Goal: Task Accomplishment & Management: Complete application form

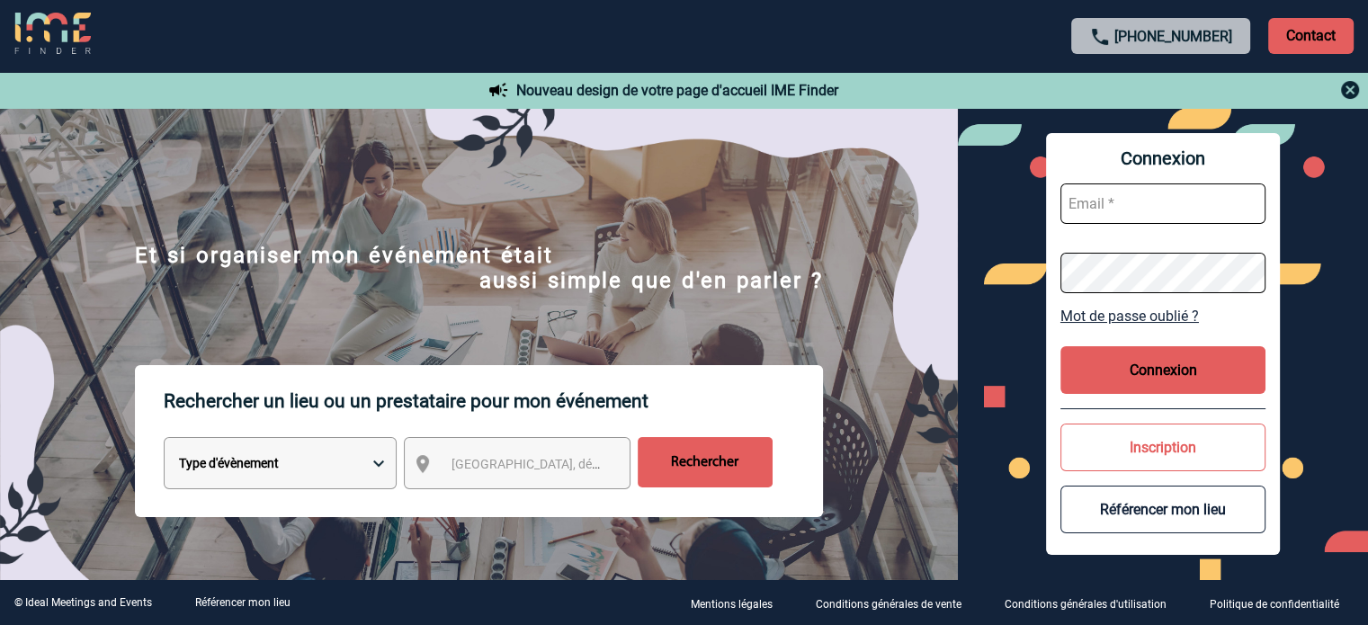
type input "[EMAIL_ADDRESS][DOMAIN_NAME]"
click at [1130, 352] on button "Connexion" at bounding box center [1163, 370] width 205 height 48
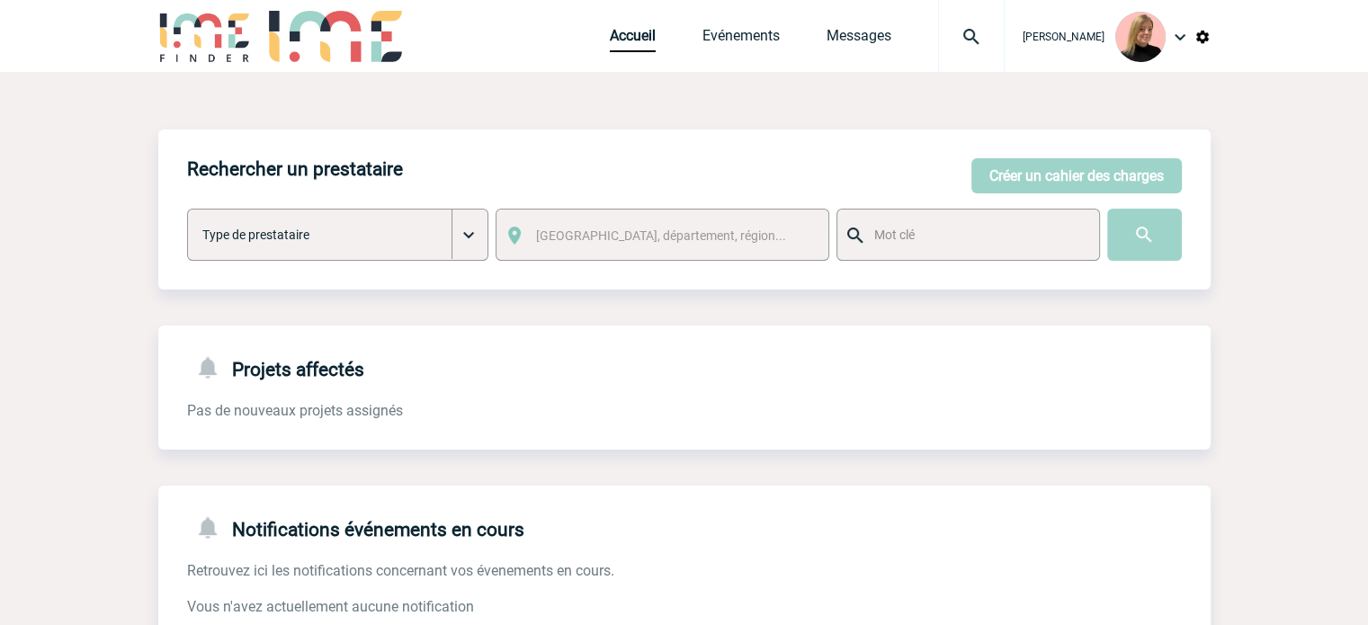
click at [973, 49] on div at bounding box center [971, 36] width 67 height 72
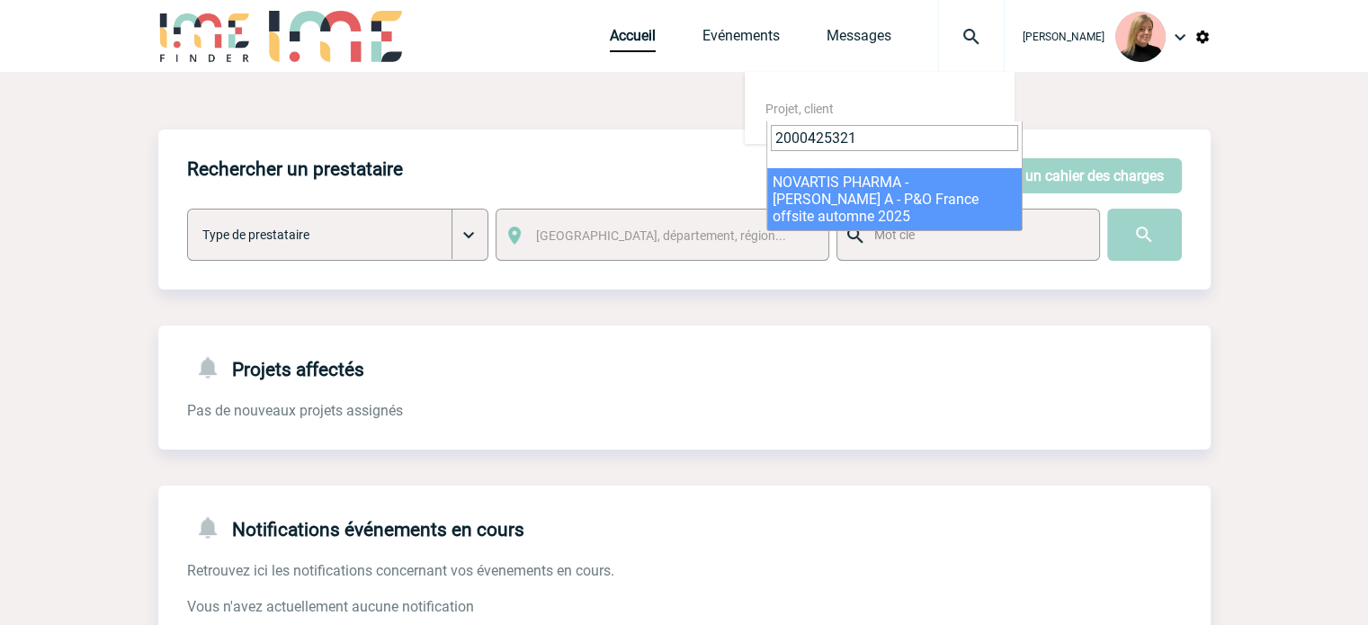
type input "2000425321"
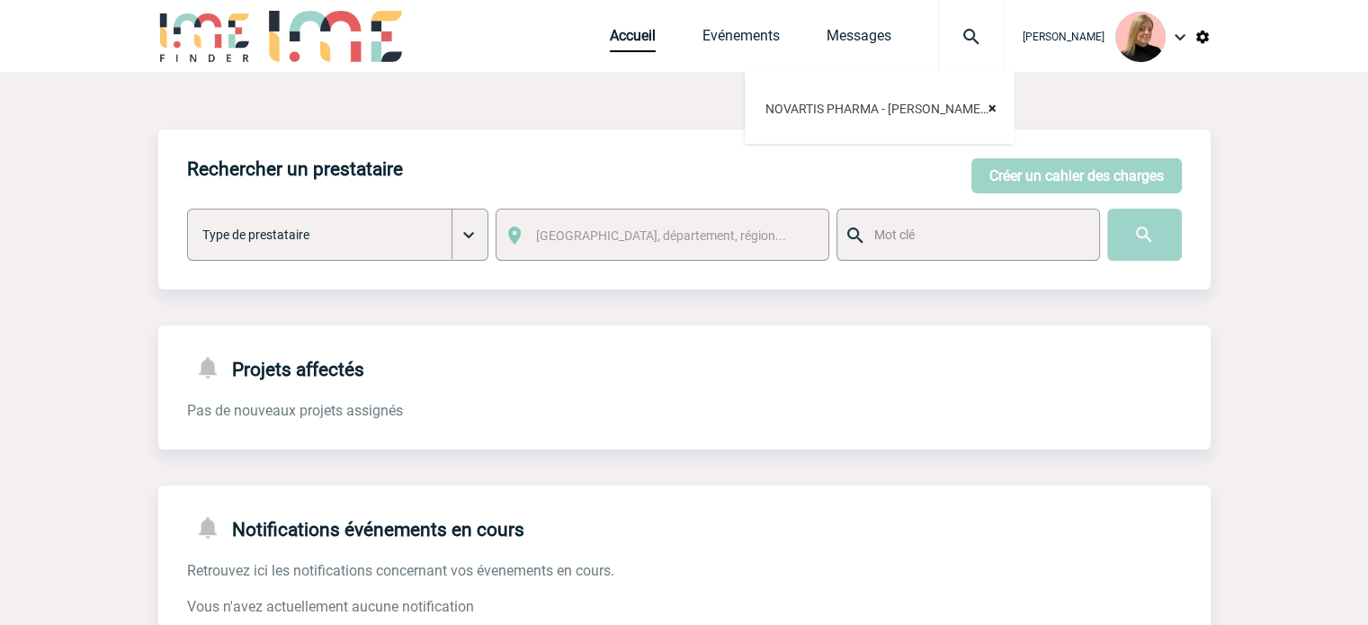
select select "24822"
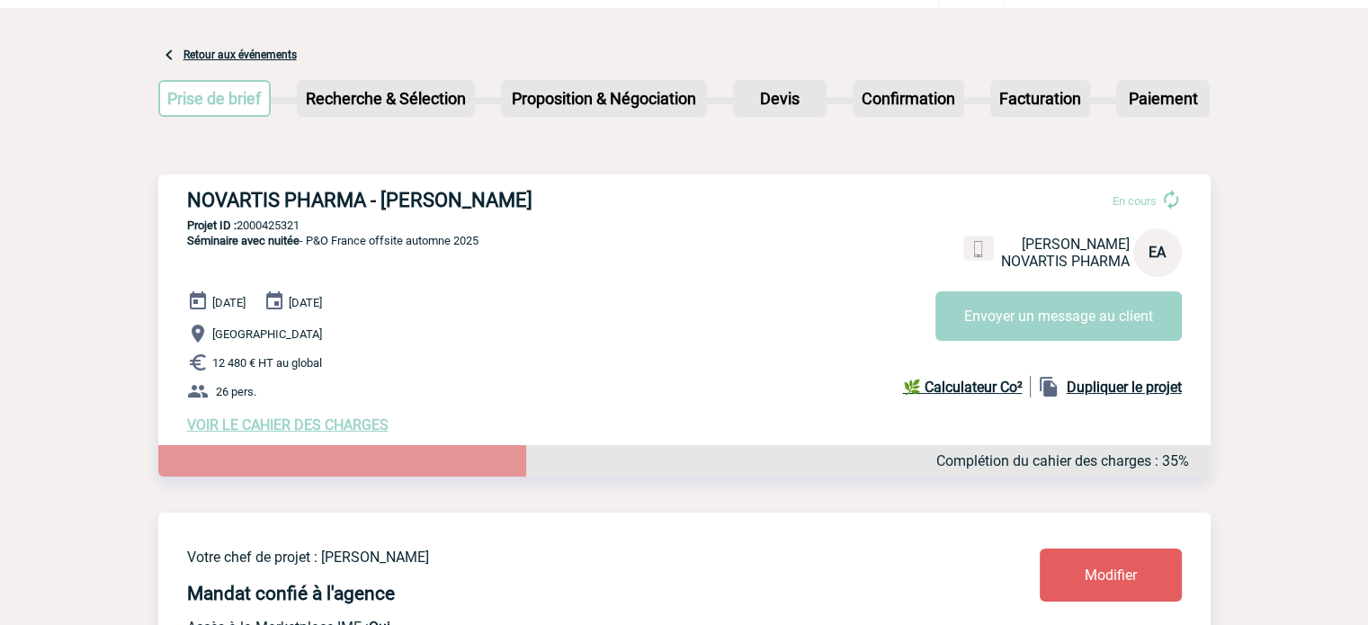
scroll to position [180, 0]
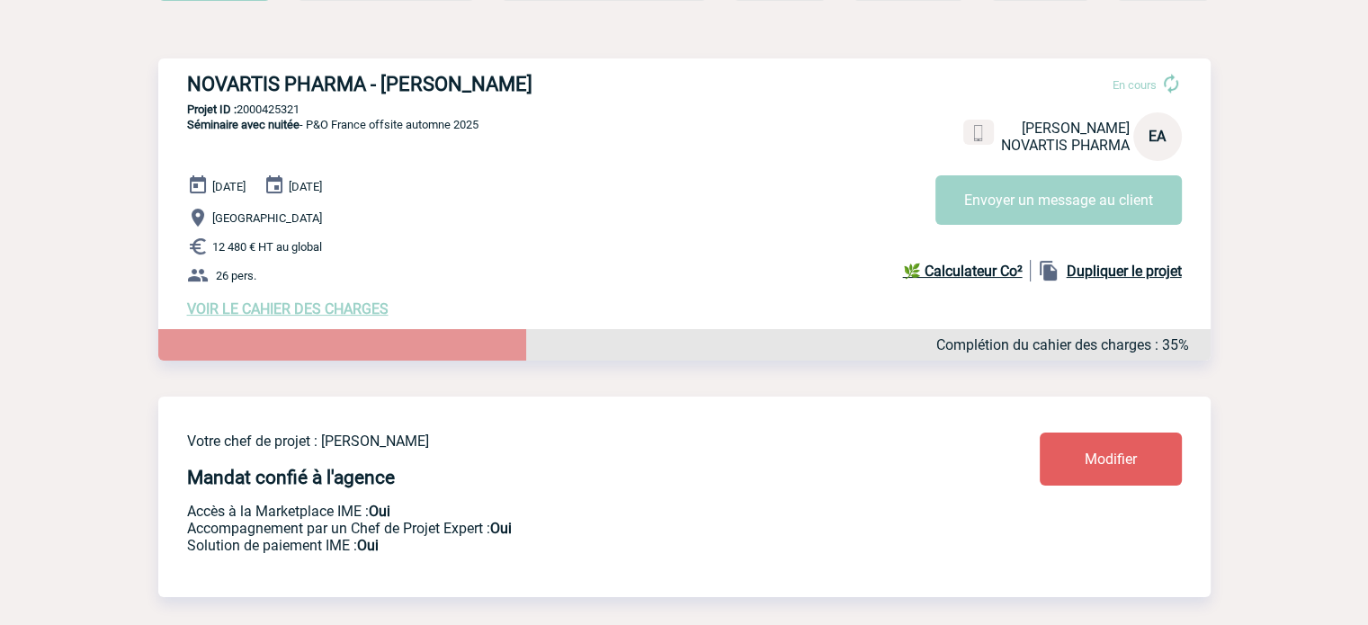
click at [332, 311] on span "VOIR LE CAHIER DES CHARGES" at bounding box center [288, 309] width 202 height 17
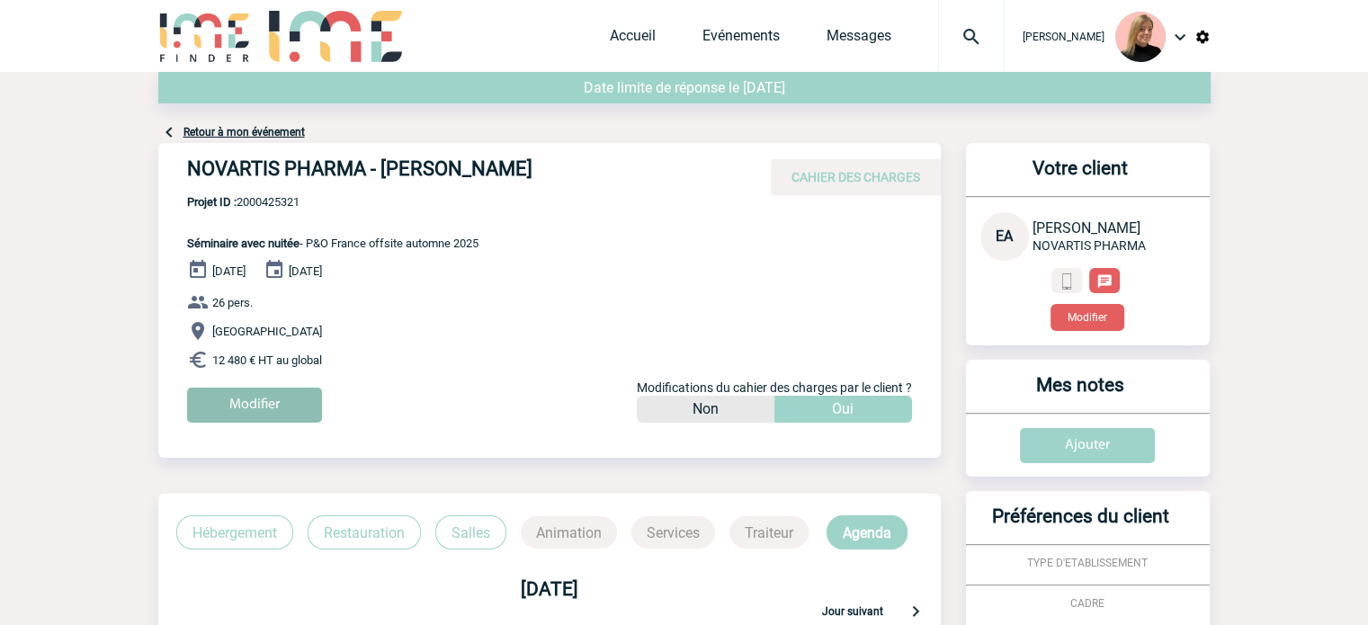
click at [219, 403] on input "Modifier" at bounding box center [254, 405] width 135 height 35
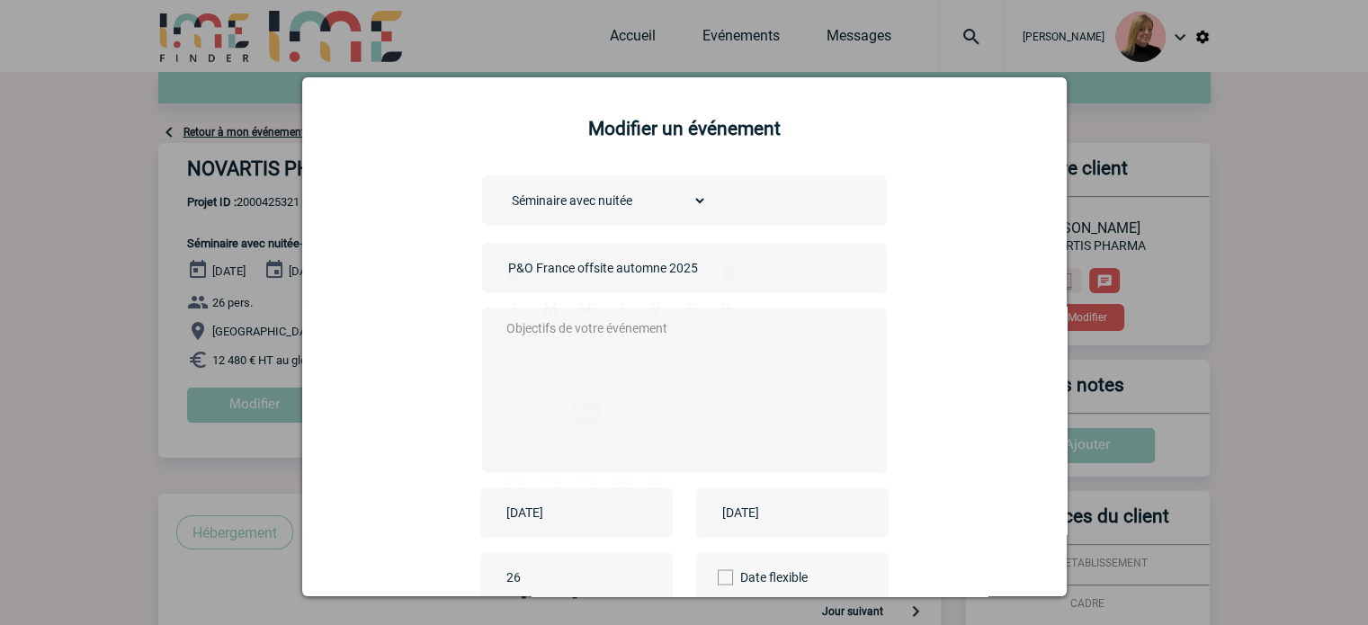
click at [553, 513] on input "2025-10-15" at bounding box center [564, 512] width 124 height 23
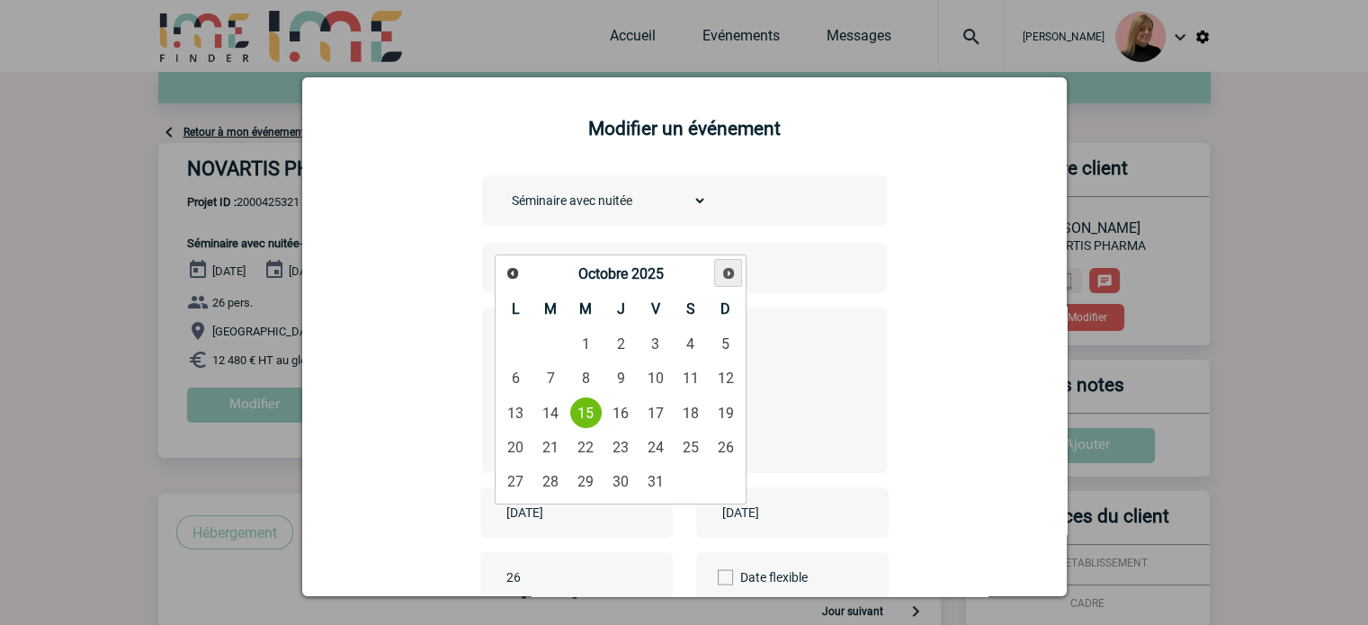
click at [731, 281] on link "Suivant" at bounding box center [728, 273] width 28 height 28
click at [586, 448] on link "19" at bounding box center [586, 447] width 33 height 32
type input "2025-11-19"
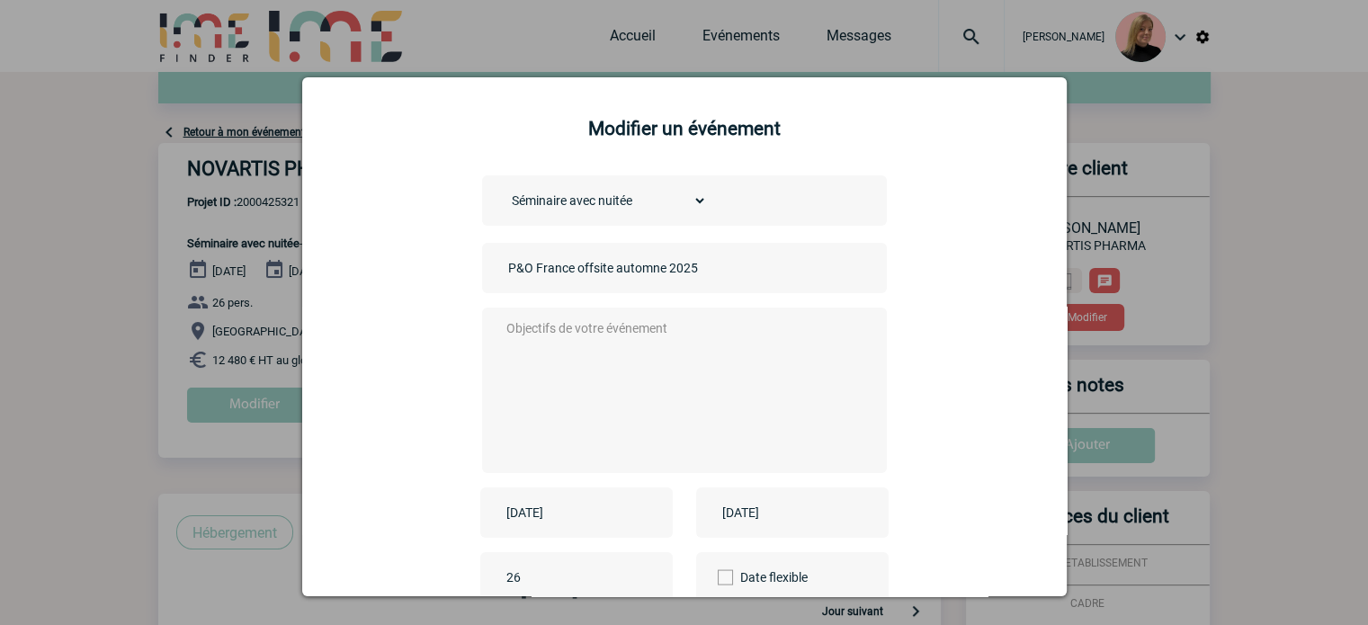
click at [841, 512] on div "2025-10-16" at bounding box center [792, 513] width 193 height 50
click at [762, 520] on input "2025-10-16" at bounding box center [780, 512] width 124 height 23
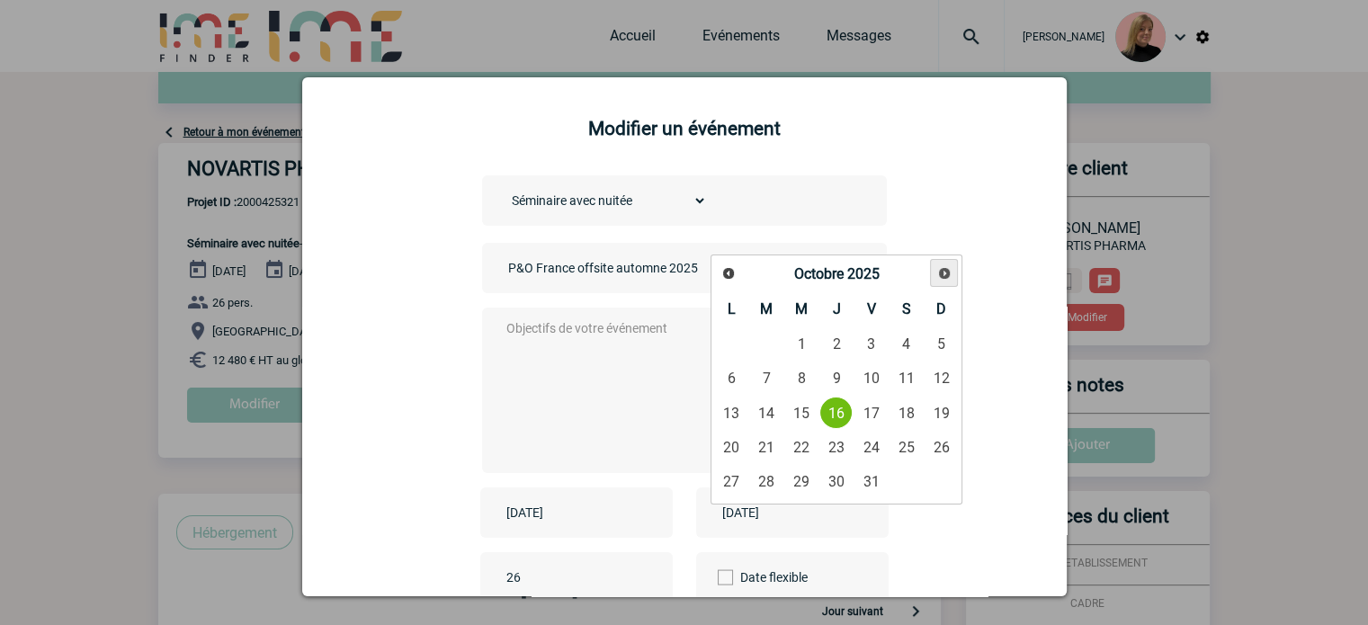
click at [939, 273] on span "Suivant" at bounding box center [945, 273] width 14 height 14
click at [834, 446] on link "20" at bounding box center [836, 447] width 33 height 32
type input "2025-11-20"
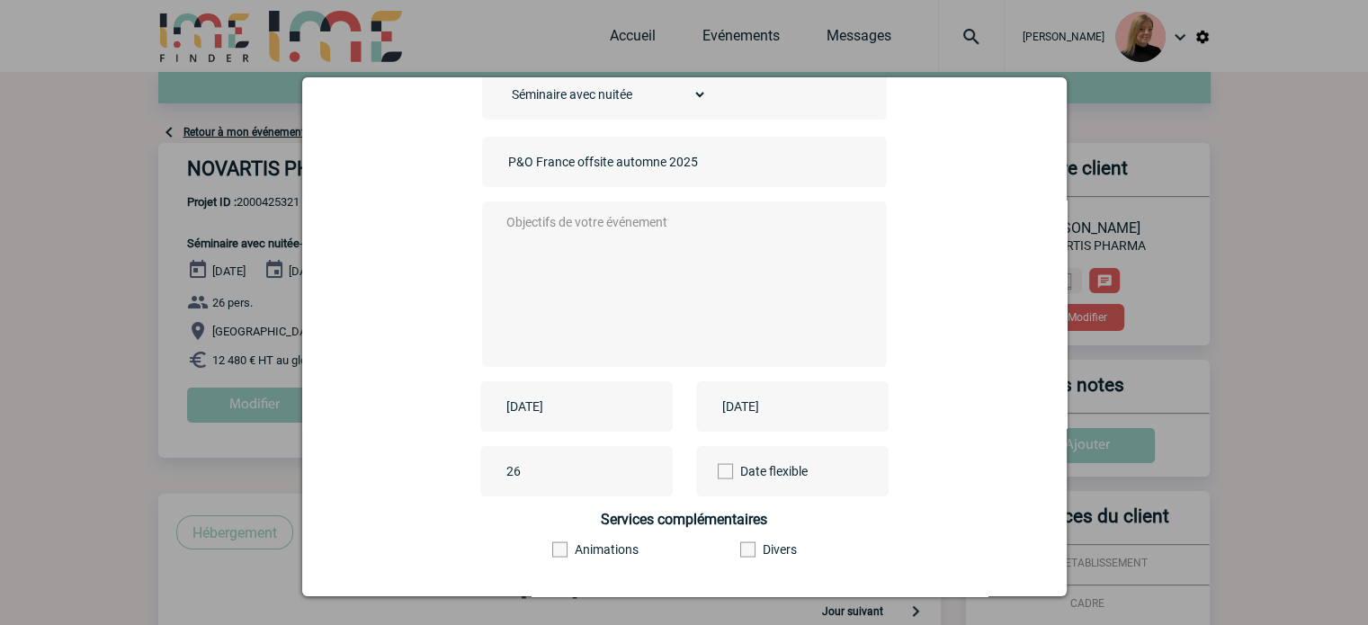
scroll to position [223, 0]
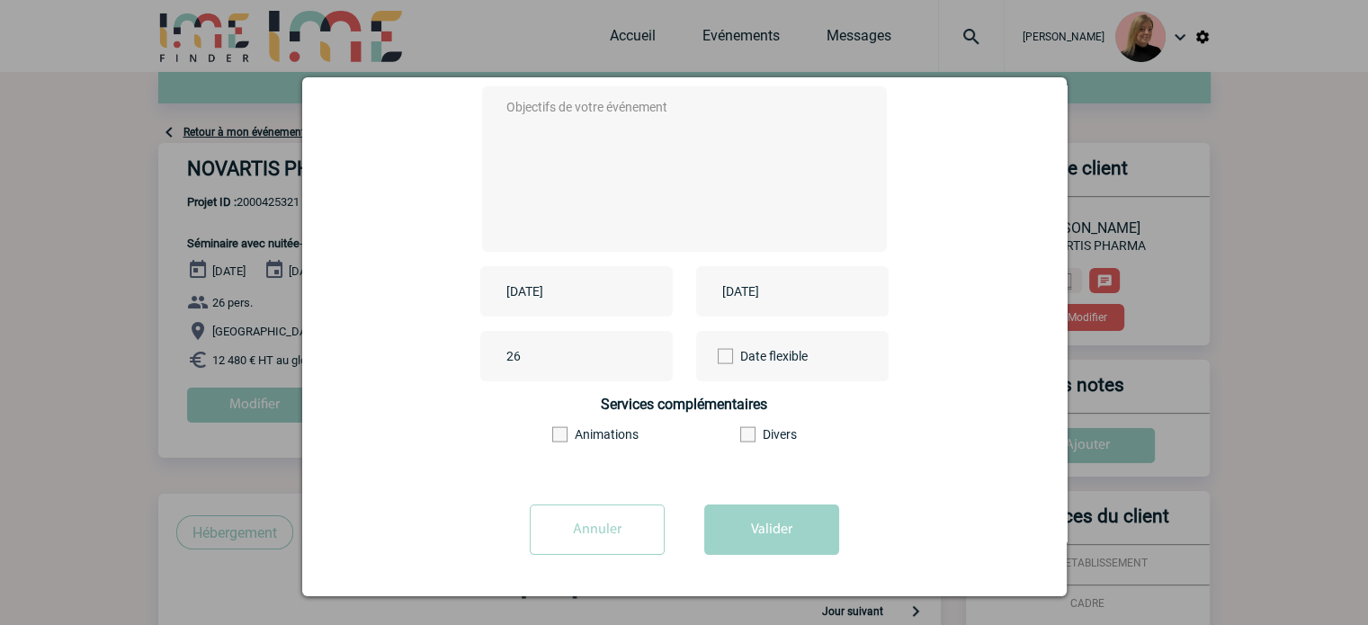
click at [607, 177] on textarea at bounding box center [679, 167] width 355 height 144
type textarea "xx"
click at [738, 522] on button "Valider" at bounding box center [771, 530] width 135 height 50
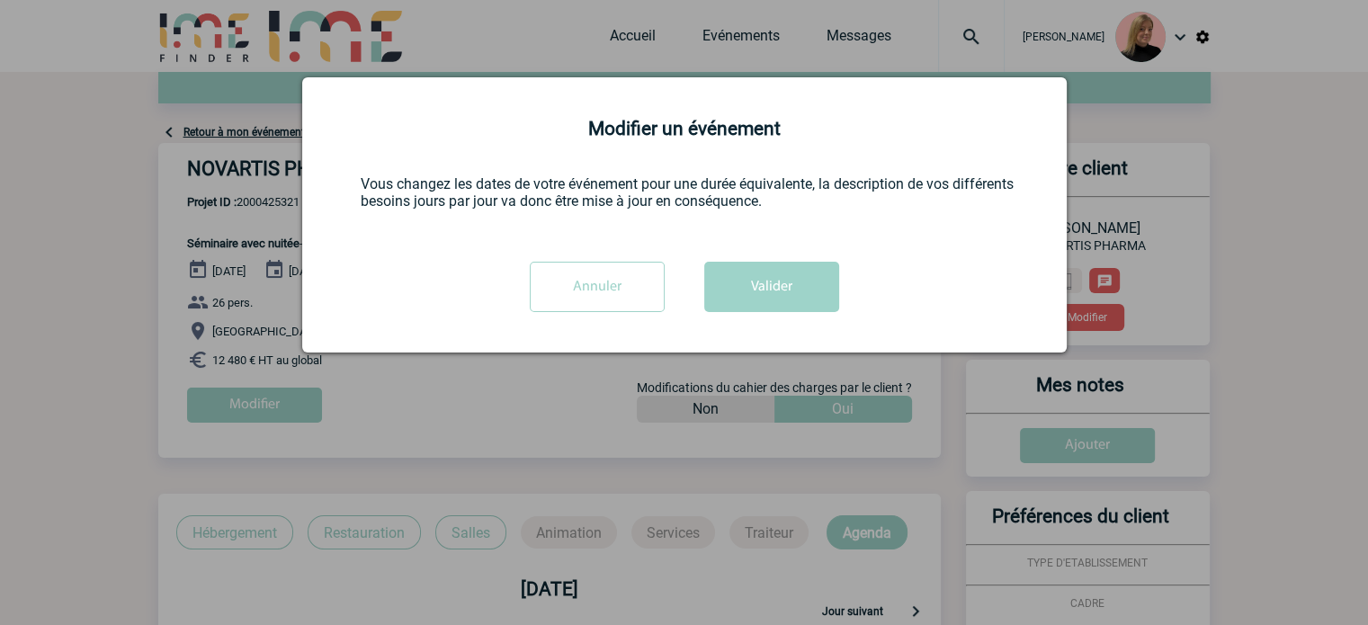
scroll to position [0, 0]
click at [764, 283] on button "Valider" at bounding box center [771, 287] width 135 height 50
